Goal: Task Accomplishment & Management: Complete application form

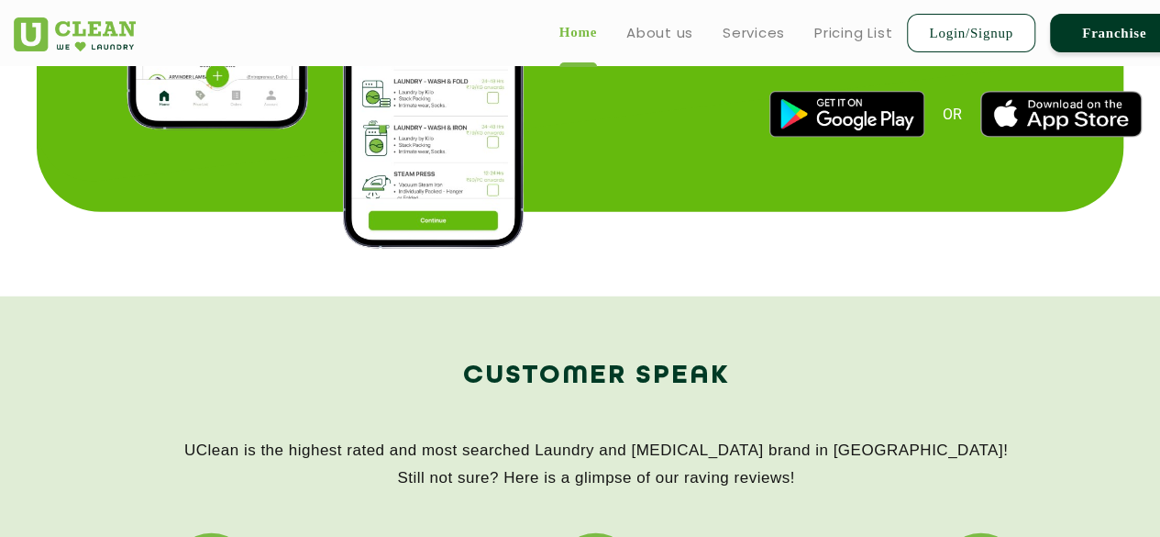
scroll to position [2456, 0]
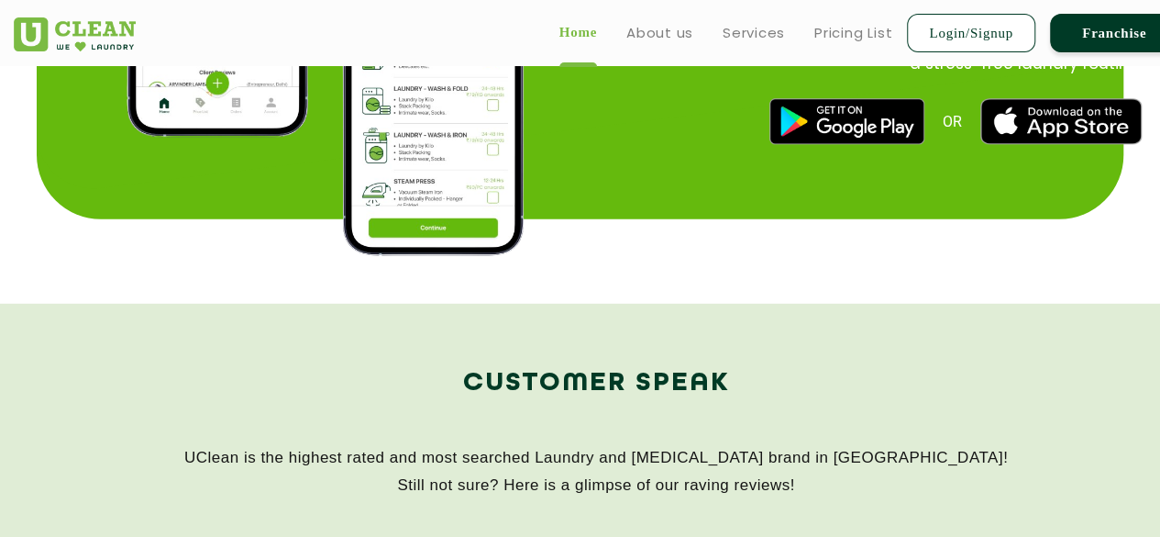
click at [1080, 30] on link "Franchise" at bounding box center [1114, 33] width 128 height 39
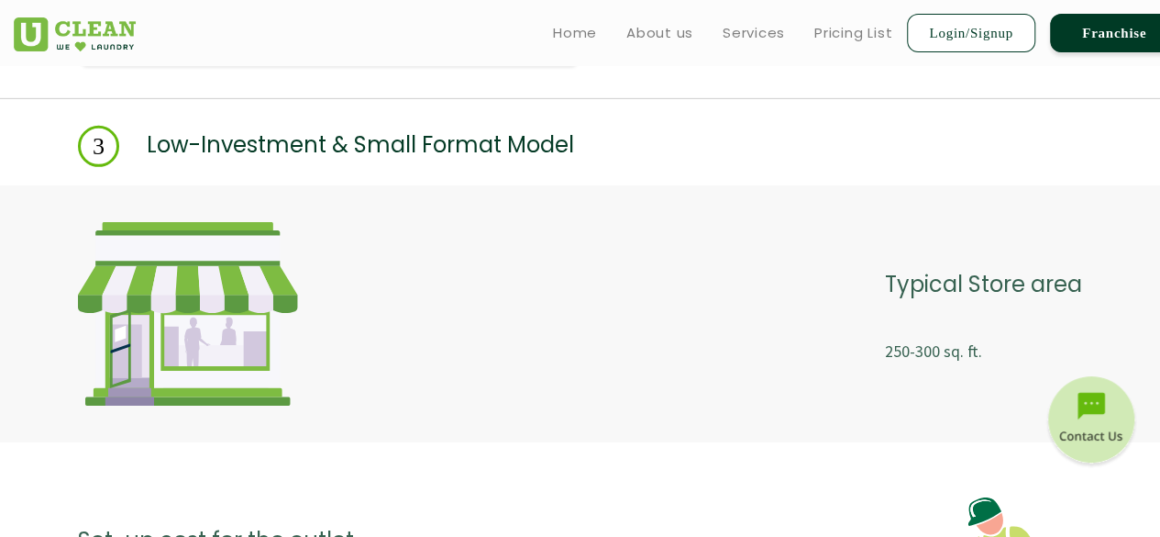
scroll to position [2703, 0]
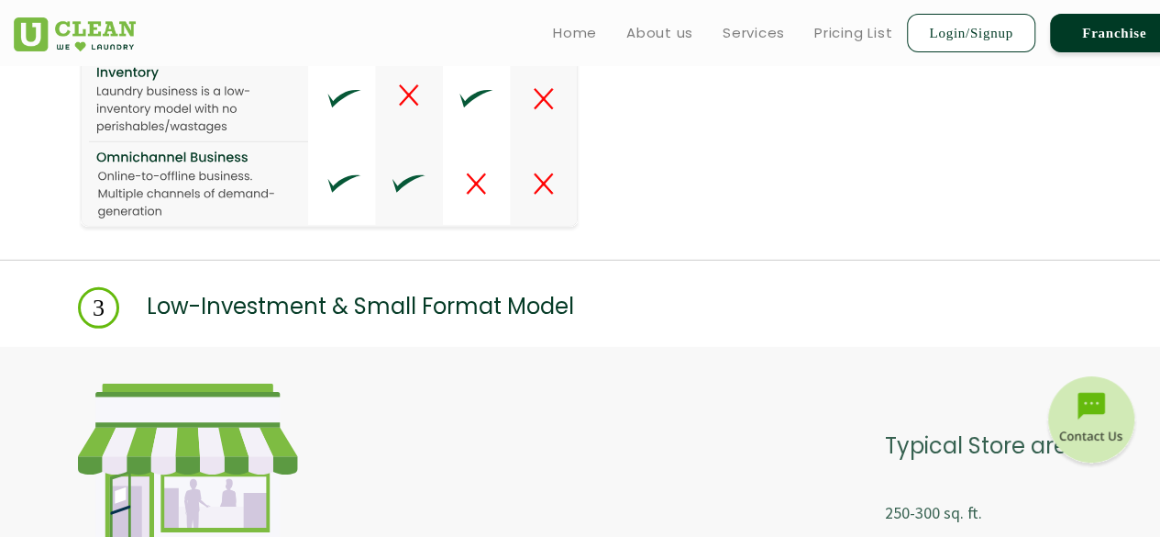
click at [1090, 410] on img at bounding box center [1092, 422] width 92 height 92
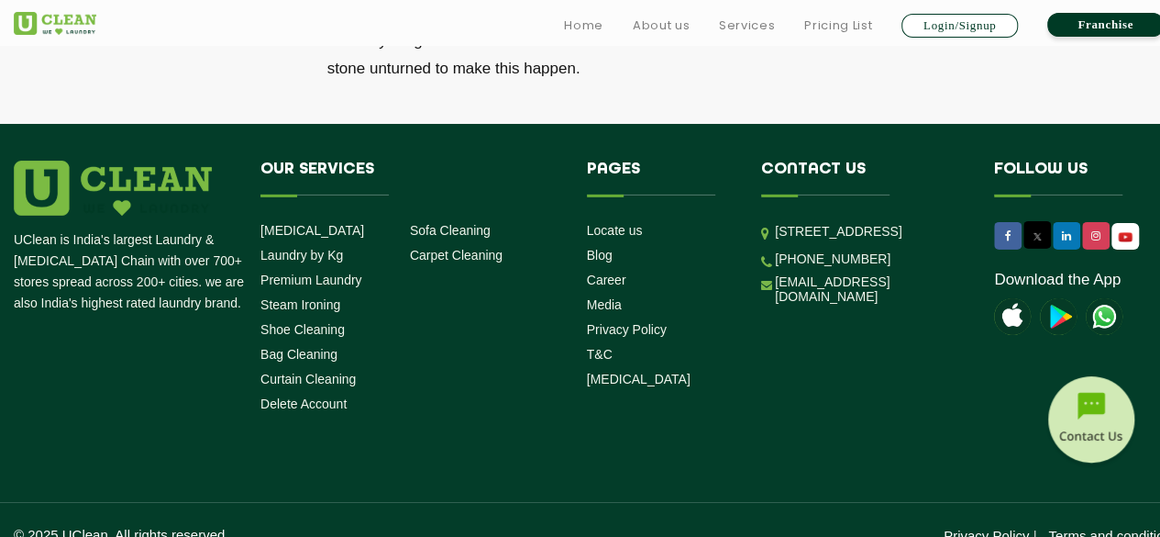
click at [1090, 410] on img at bounding box center [1092, 422] width 92 height 92
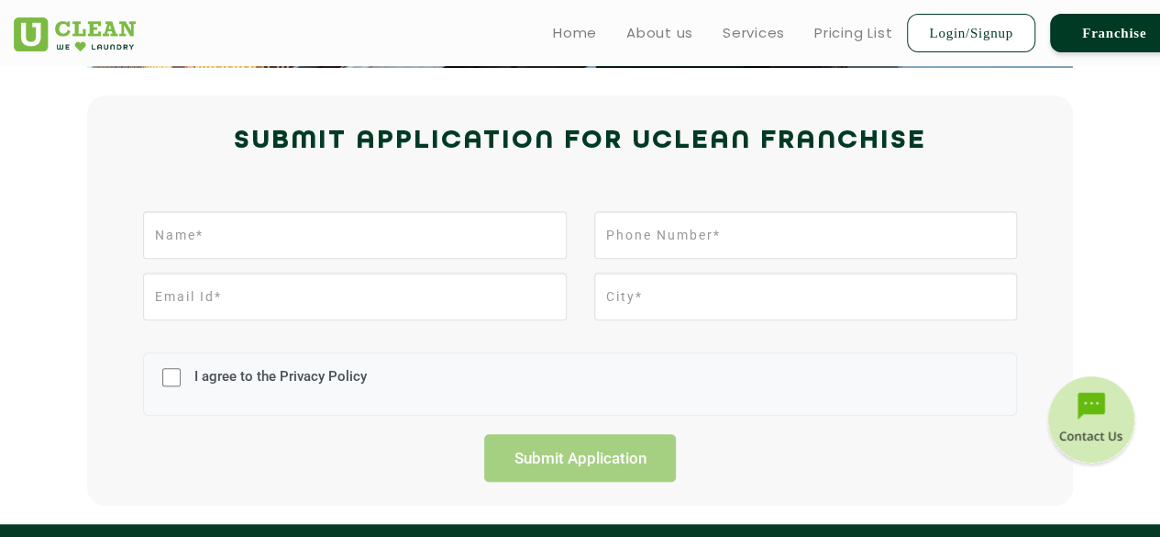
scroll to position [373, 0]
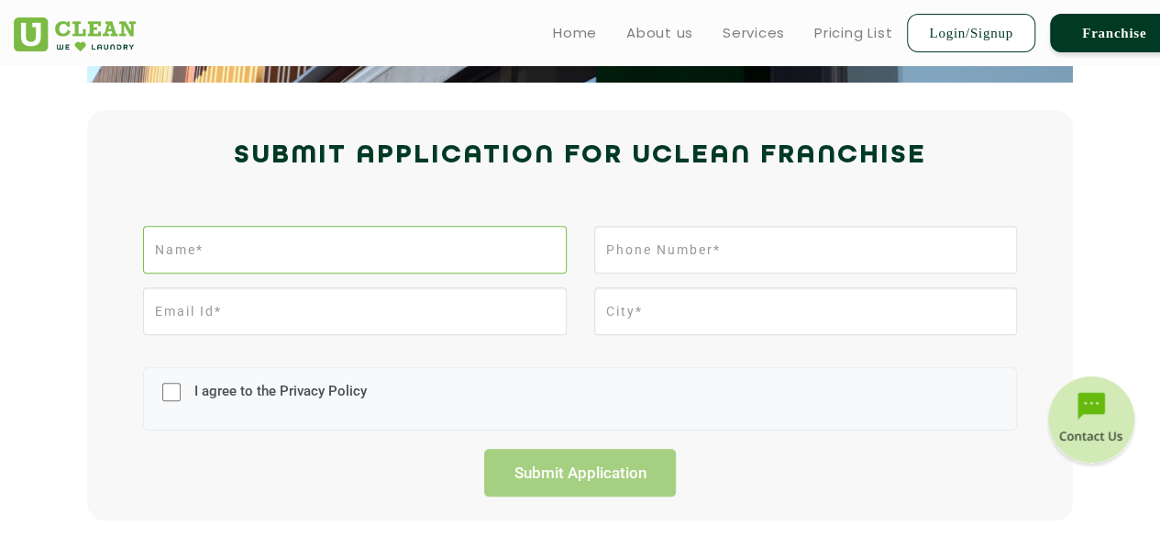
click at [269, 250] on input "text" at bounding box center [354, 250] width 423 height 48
type input "[PERSON_NAME]"
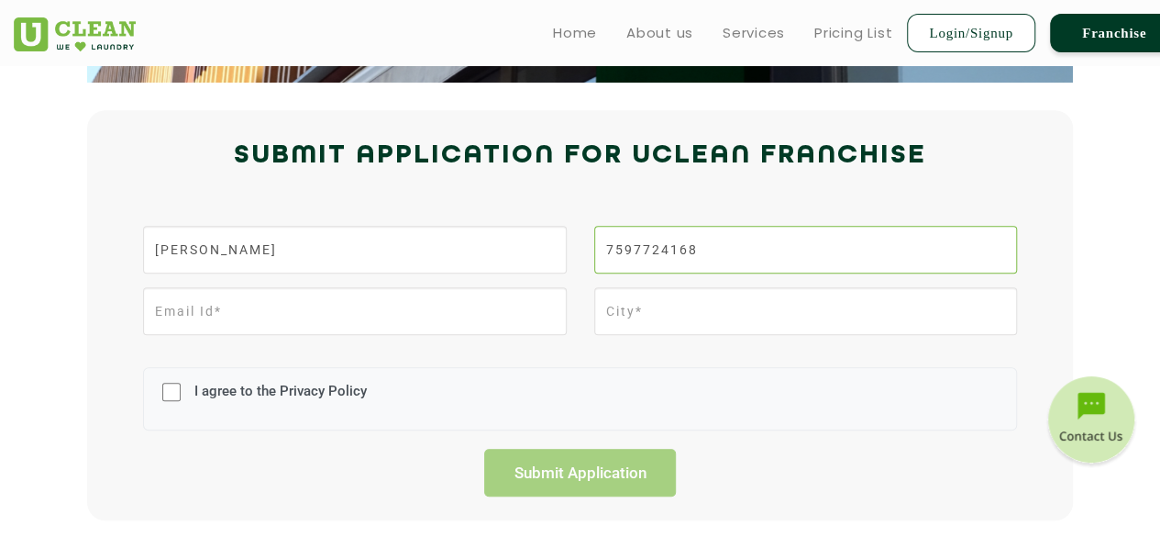
type input "7597724168"
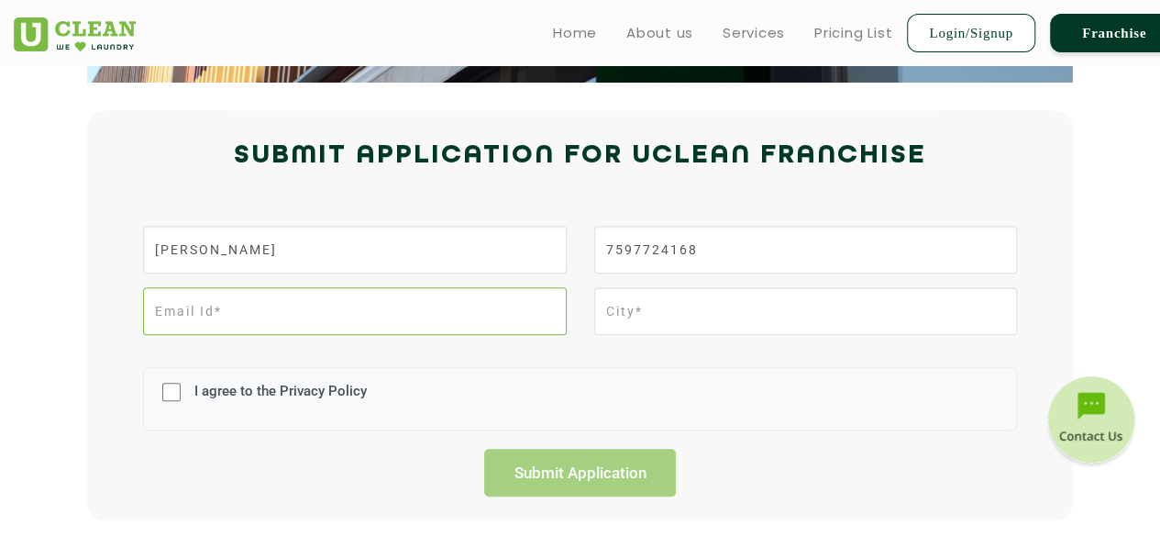
click at [207, 315] on input "email" at bounding box center [354, 311] width 423 height 48
type input "[PERSON_NAME][EMAIL_ADDRESS][DOMAIN_NAME]"
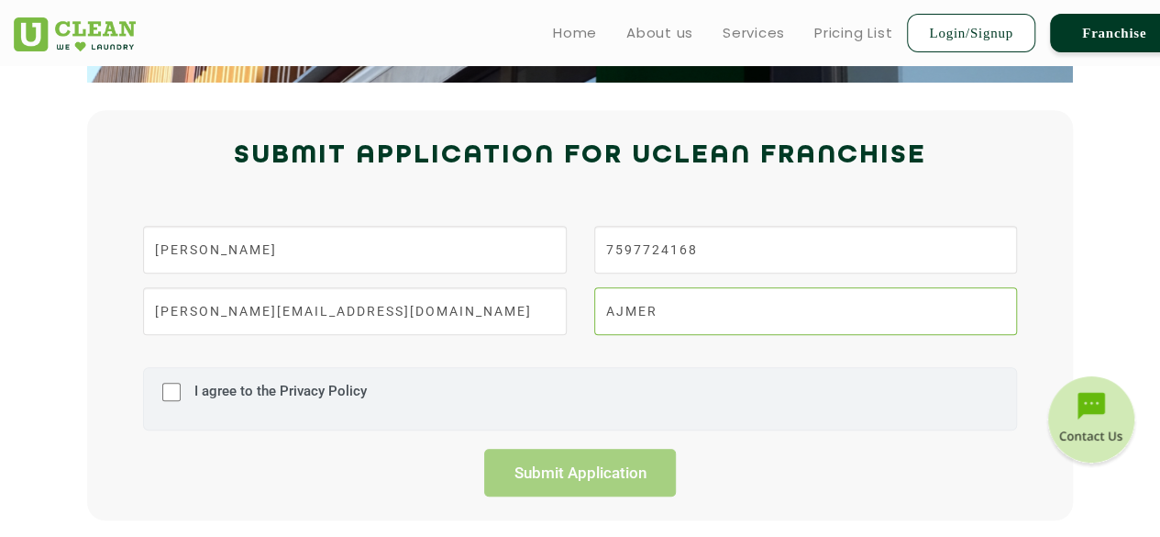
type input "AJMER"
click at [172, 398] on input "I agree to the Privacy Policy" at bounding box center [171, 392] width 18 height 48
checkbox input "true"
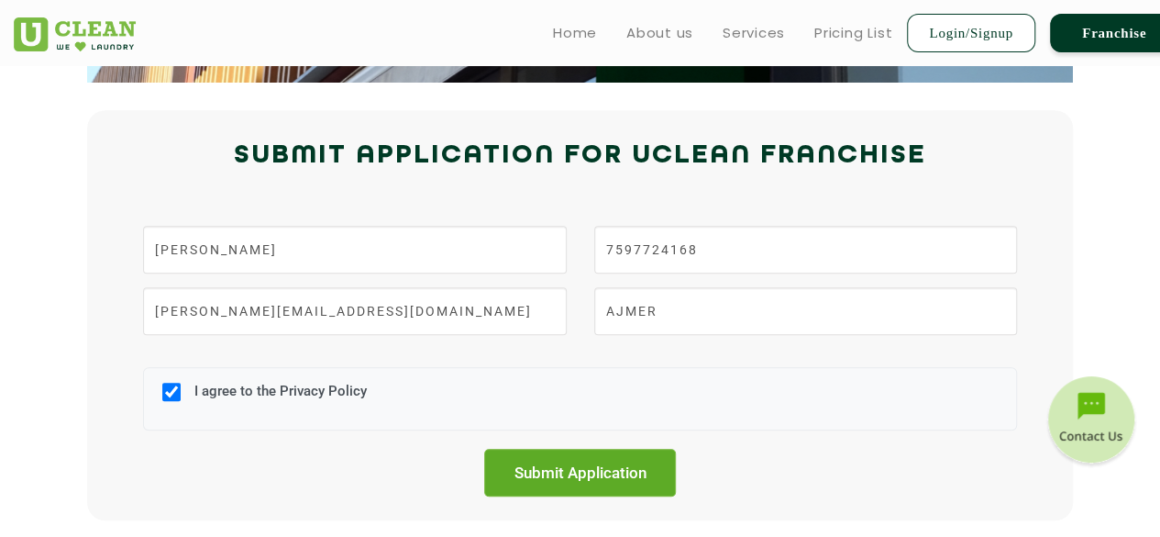
click at [582, 482] on input "Submit Application" at bounding box center [580, 472] width 193 height 48
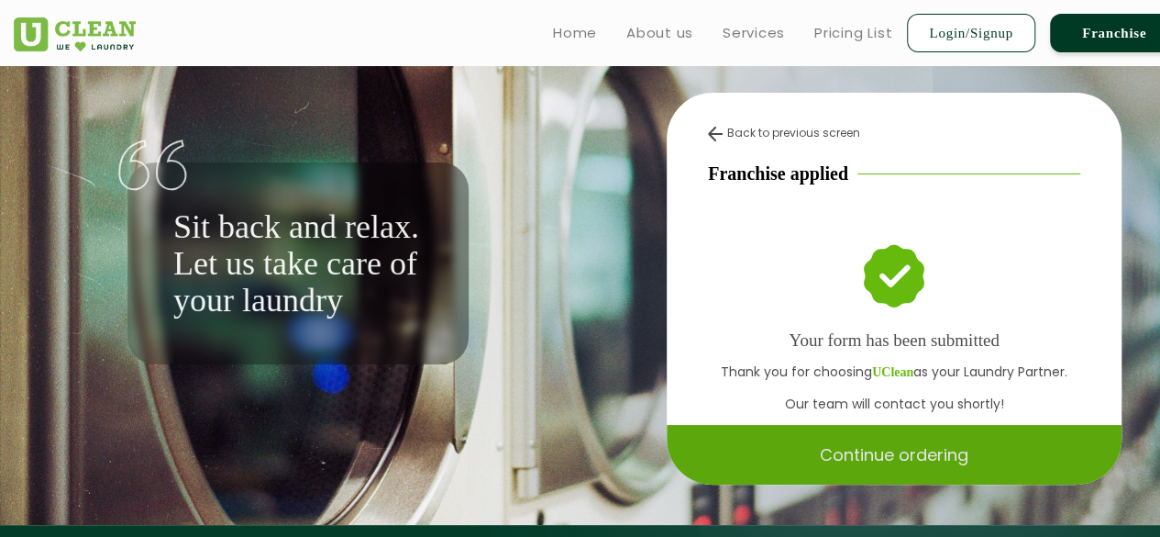
click at [831, 449] on p "Continue ordering" at bounding box center [894, 454] width 149 height 32
